Goal: Use online tool/utility: Use online tool/utility

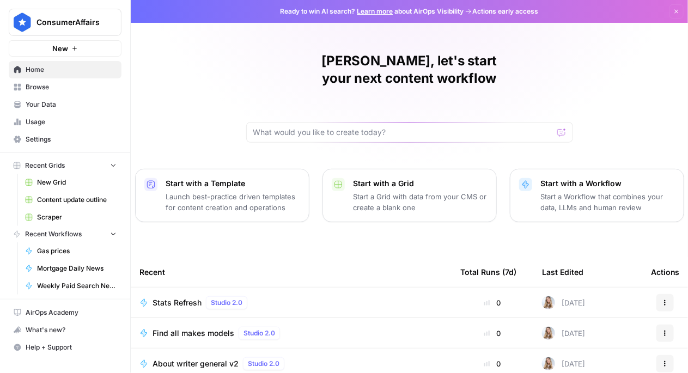
scroll to position [127, 0]
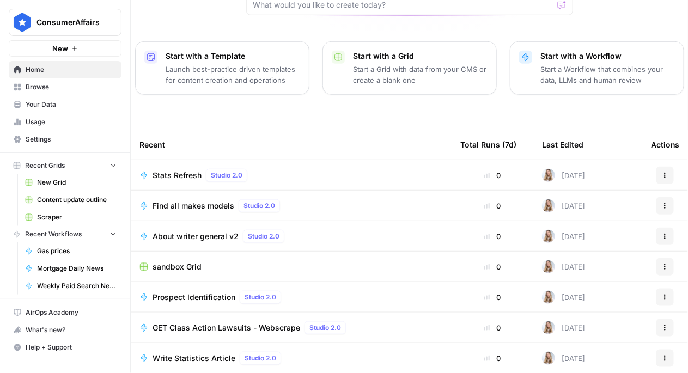
click at [45, 109] on span "Your Data" at bounding box center [71, 105] width 91 height 10
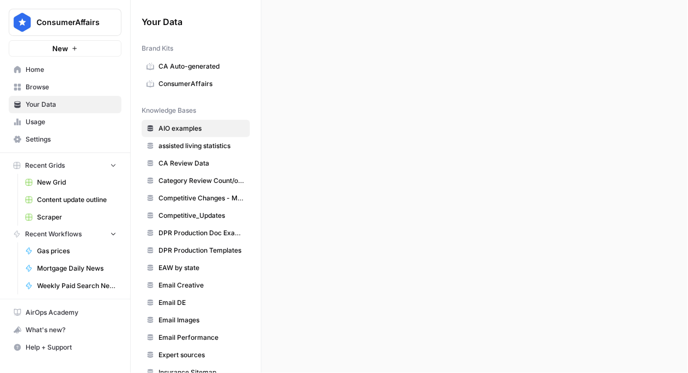
click at [49, 93] on link "Browse" at bounding box center [65, 86] width 113 height 17
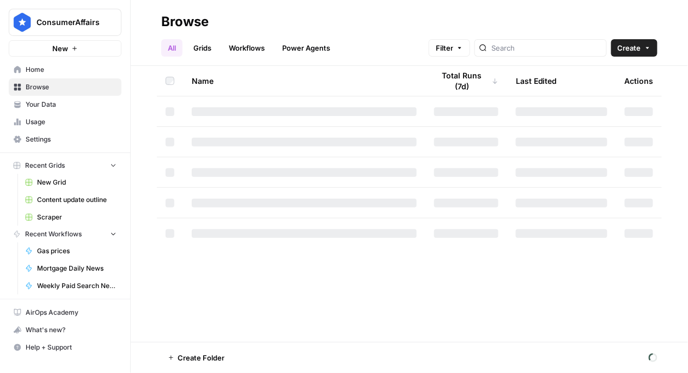
click at [54, 79] on link "Browse" at bounding box center [65, 86] width 113 height 17
click at [55, 67] on span "Home" at bounding box center [71, 70] width 91 height 10
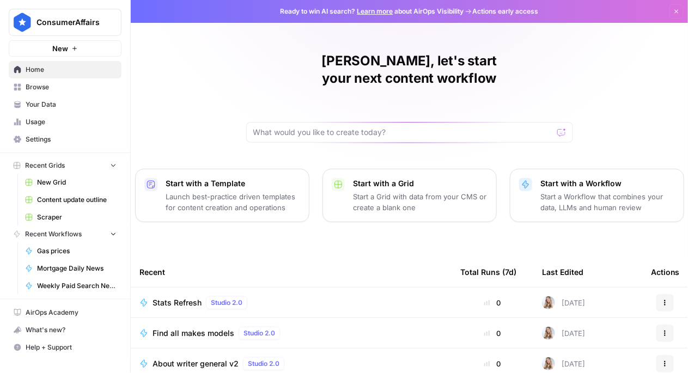
scroll to position [4, 0]
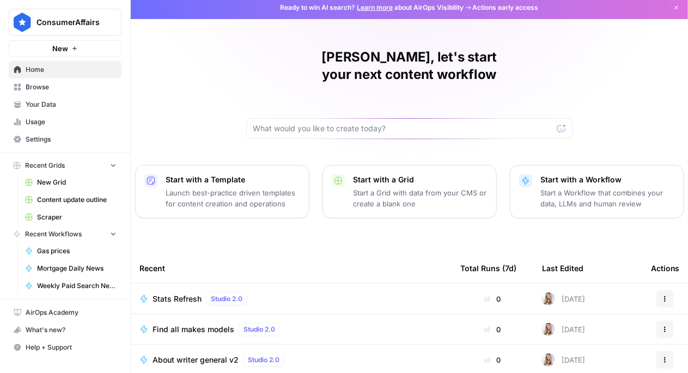
click at [63, 92] on link "Browse" at bounding box center [65, 86] width 113 height 17
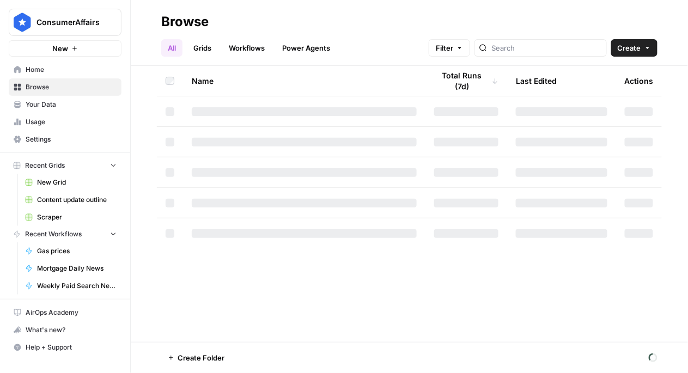
click at [62, 101] on span "Your Data" at bounding box center [71, 105] width 91 height 10
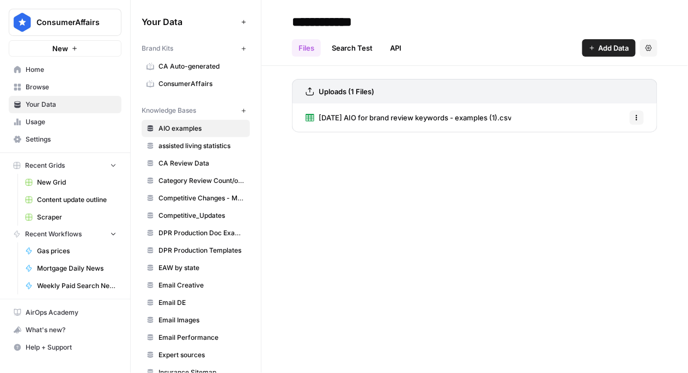
click at [85, 71] on span "Home" at bounding box center [71, 70] width 91 height 10
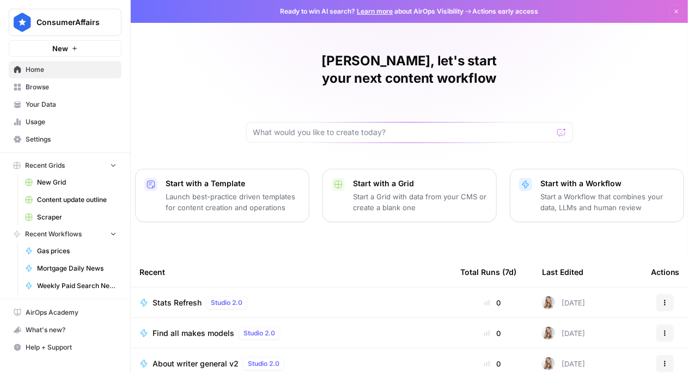
scroll to position [127, 0]
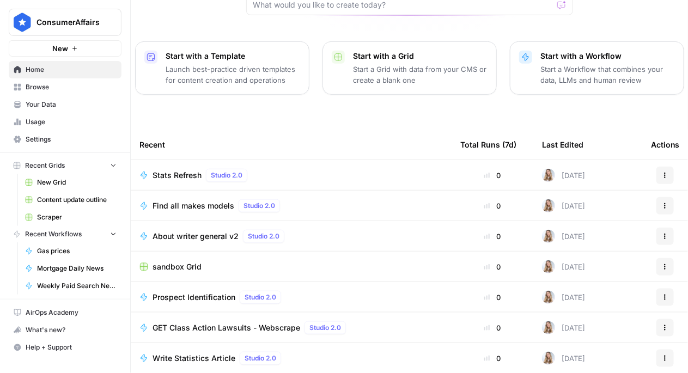
click at [232, 130] on div "Recent" at bounding box center [290, 145] width 303 height 30
click at [84, 85] on span "Browse" at bounding box center [71, 87] width 91 height 10
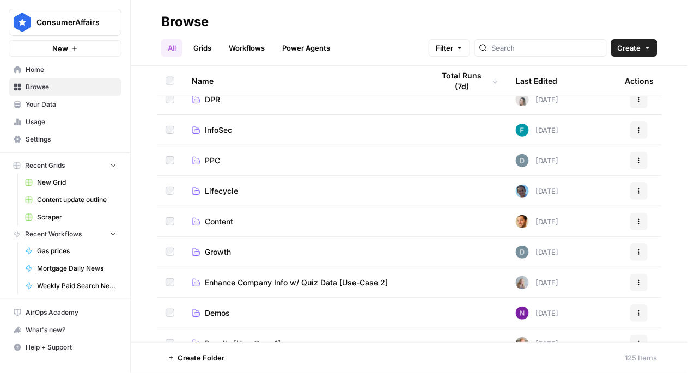
scroll to position [355, 0]
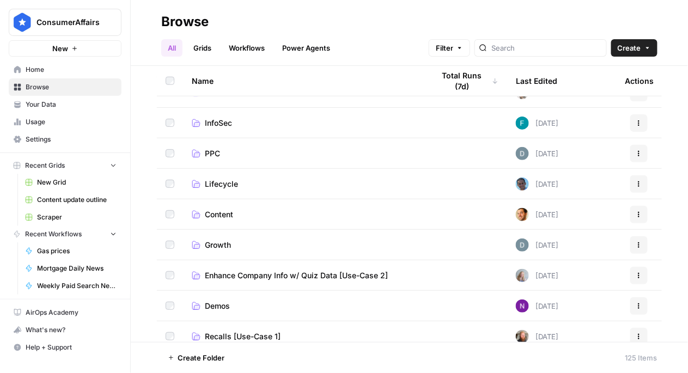
click at [221, 215] on span "Content" at bounding box center [219, 214] width 28 height 11
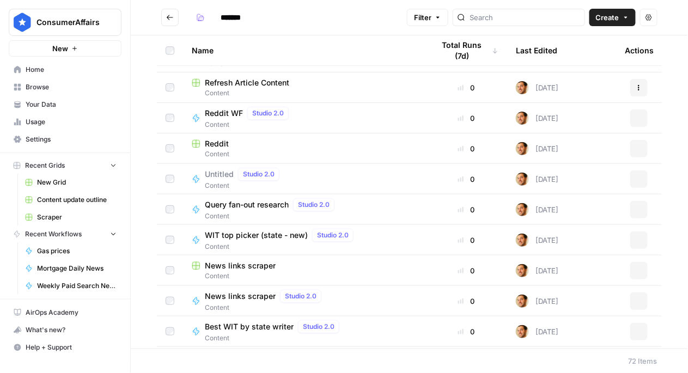
scroll to position [1913, 0]
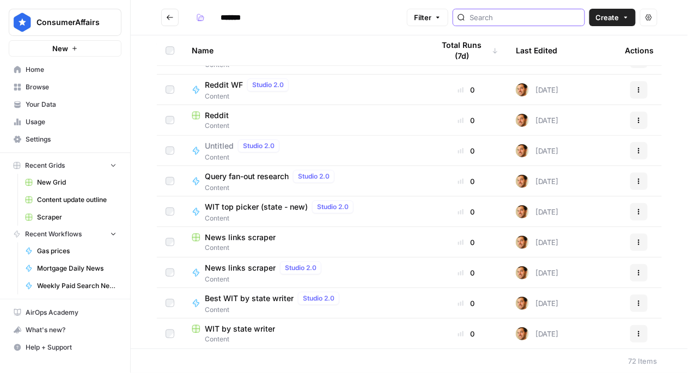
click at [507, 17] on input "search" at bounding box center [525, 17] width 111 height 11
type input "scraper"
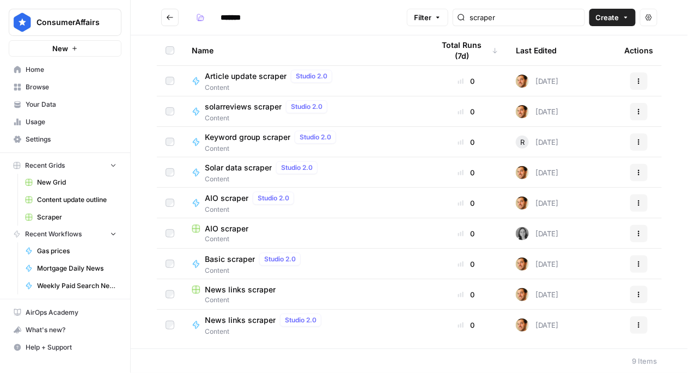
click at [62, 72] on span "Home" at bounding box center [71, 70] width 91 height 10
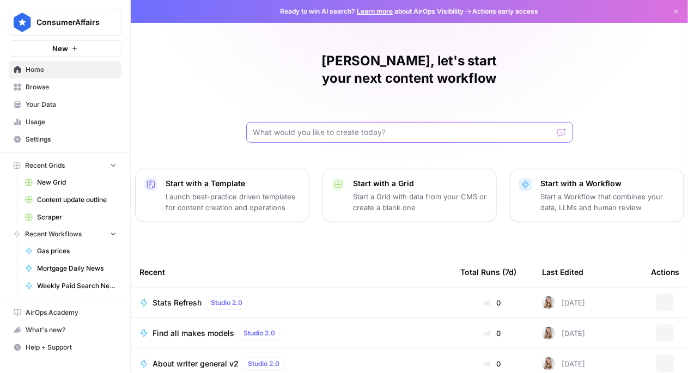
click at [396, 127] on input "text" at bounding box center [403, 132] width 300 height 11
type input "scraper"
click button "Send" at bounding box center [562, 132] width 14 height 14
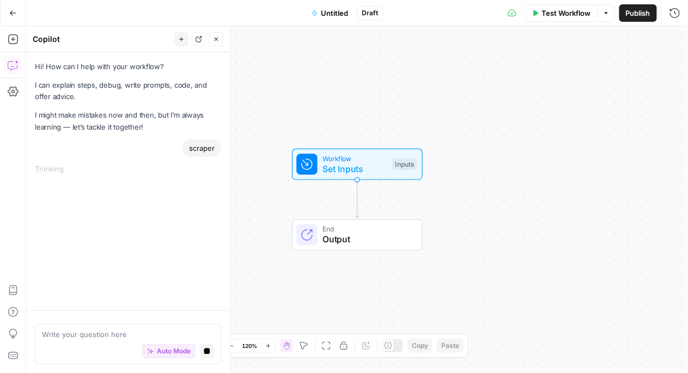
click at [20, 18] on button "Go Back" at bounding box center [13, 13] width 20 height 20
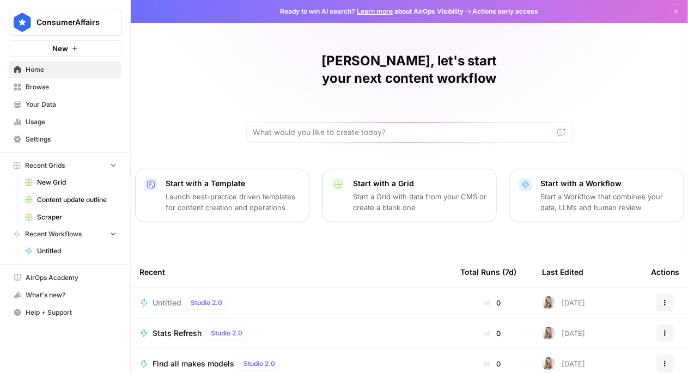
click at [82, 89] on span "Browse" at bounding box center [71, 87] width 91 height 10
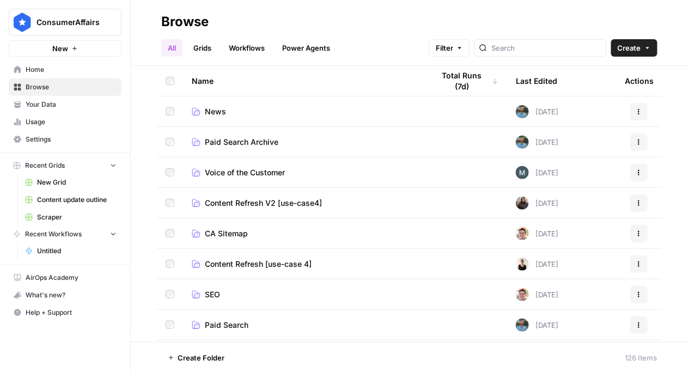
click at [519, 51] on div at bounding box center [541, 47] width 132 height 17
type input "scraper"
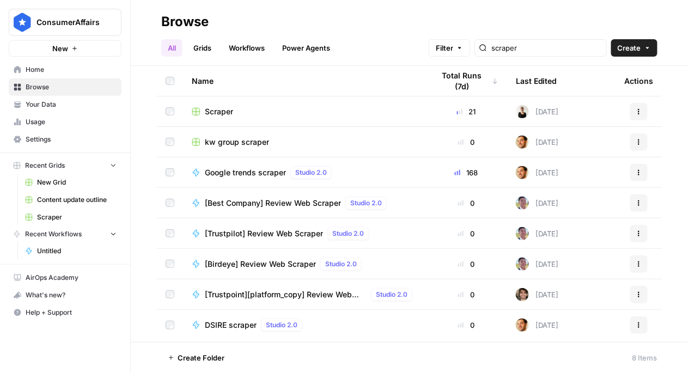
click at [233, 115] on span "Scraper" at bounding box center [219, 111] width 28 height 11
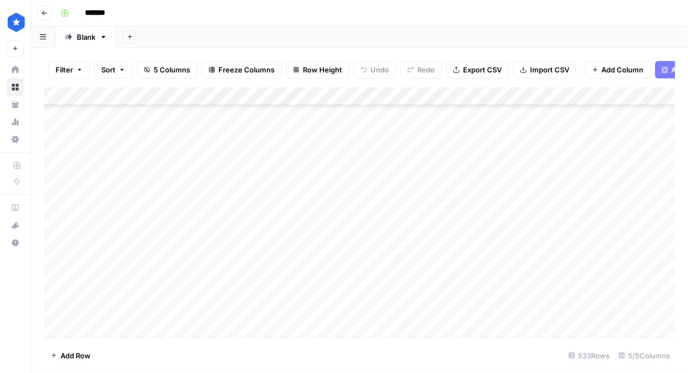
scroll to position [9658, 0]
click at [154, 302] on div "Add Column" at bounding box center [359, 212] width 631 height 251
click at [204, 309] on div "Add Column" at bounding box center [359, 212] width 631 height 251
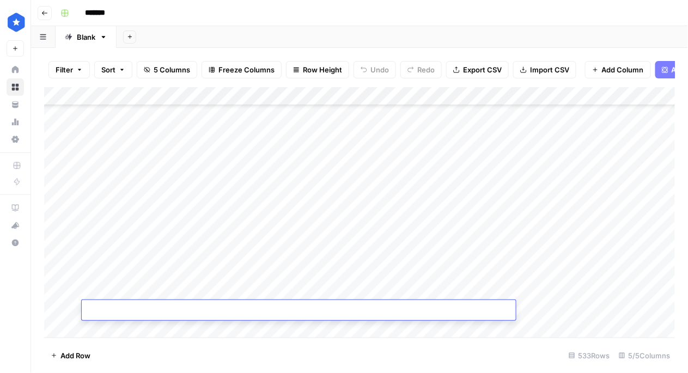
click at [204, 309] on body "ConsumerAffairs New Home Browse Your Data Usage Settings Recent Grids Scraper R…" at bounding box center [344, 186] width 688 height 373
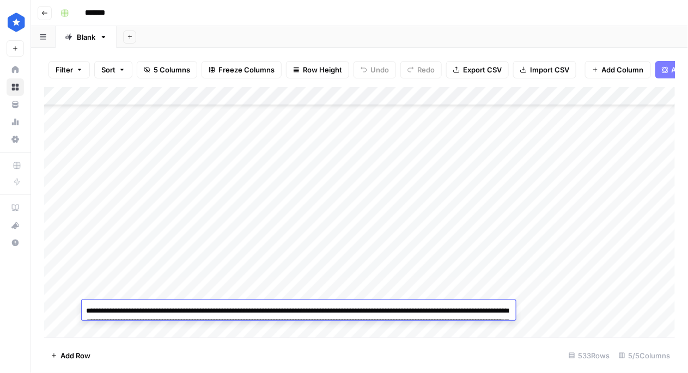
drag, startPoint x: 313, startPoint y: 339, endPoint x: 123, endPoint y: 324, distance: 190.7
click at [123, 324] on textarea "**********" at bounding box center [299, 327] width 434 height 48
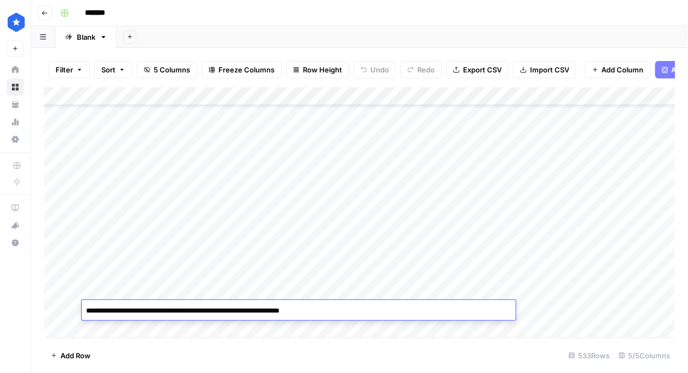
click at [362, 310] on textarea "**********" at bounding box center [299, 310] width 434 height 15
type textarea "**********"
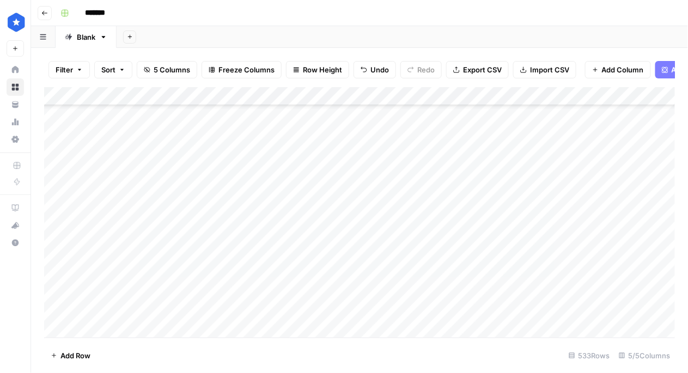
click at [548, 306] on div "Add Column" at bounding box center [359, 212] width 631 height 251
click at [541, 307] on div "Add Column" at bounding box center [359, 212] width 631 height 251
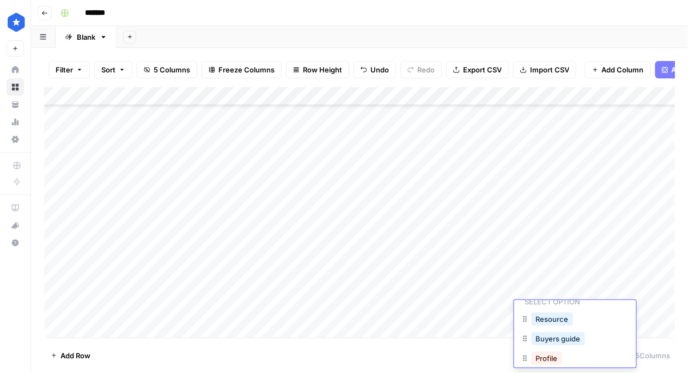
scroll to position [46, 0]
click at [545, 310] on button "Resource" at bounding box center [552, 306] width 41 height 13
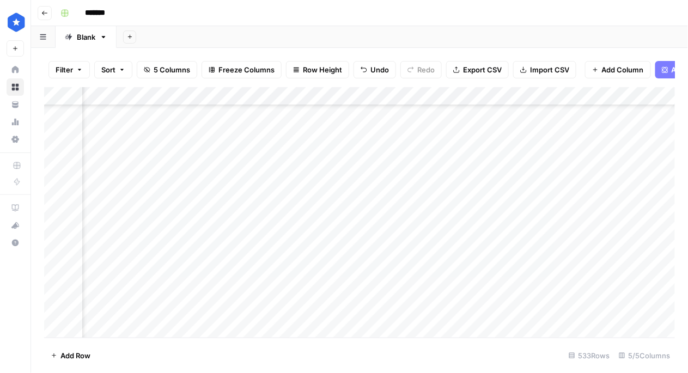
scroll to position [9658, 283]
click at [357, 301] on div "Add Column" at bounding box center [359, 212] width 631 height 251
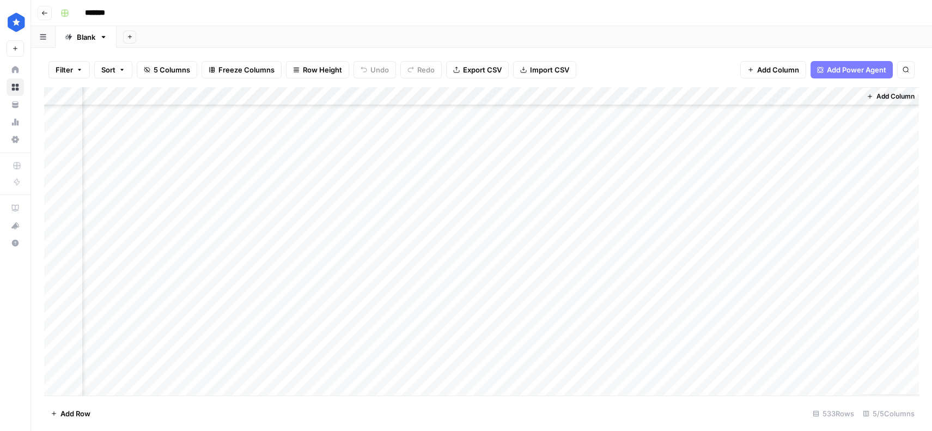
scroll to position [9600, 49]
click at [747, 367] on div "Add Column" at bounding box center [481, 241] width 875 height 308
